Goal: Communication & Community: Answer question/provide support

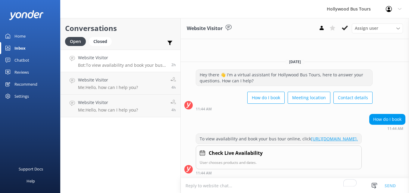
click at [19, 37] on div "Home" at bounding box center [19, 36] width 11 height 12
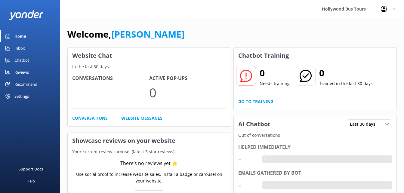
click at [103, 120] on link "Conversations" at bounding box center [90, 118] width 36 height 7
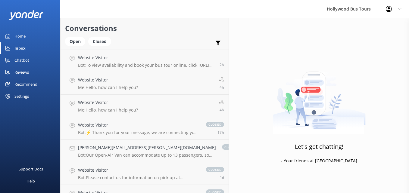
click at [17, 46] on div "Inbox" at bounding box center [19, 48] width 11 height 12
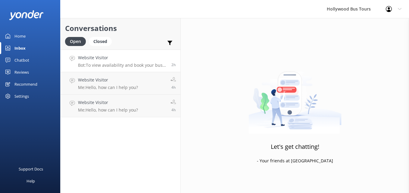
click at [143, 64] on p "Bot: To view availability and book your bus tour online, click [URL][DOMAIN_NAM…" at bounding box center [122, 65] width 89 height 5
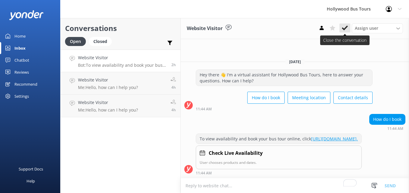
click at [348, 28] on icon at bounding box center [345, 28] width 6 height 6
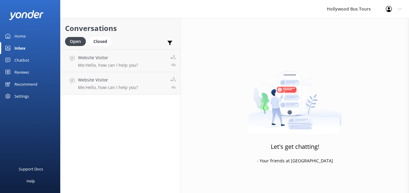
click at [115, 64] on p "Me: Hello, how can I help you?" at bounding box center [108, 65] width 60 height 5
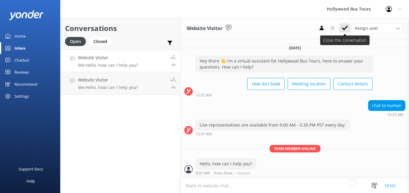
click at [342, 32] on button at bounding box center [344, 27] width 11 height 9
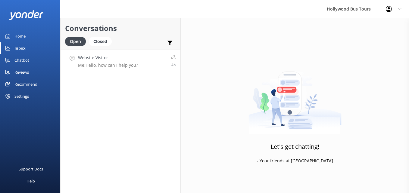
click at [123, 61] on div "Website Visitor Me: Hello, how can I help you?" at bounding box center [108, 61] width 60 height 13
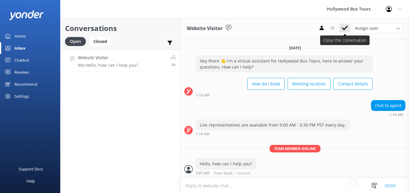
click at [348, 30] on icon at bounding box center [345, 28] width 6 height 6
